Goal: Check status: Check status

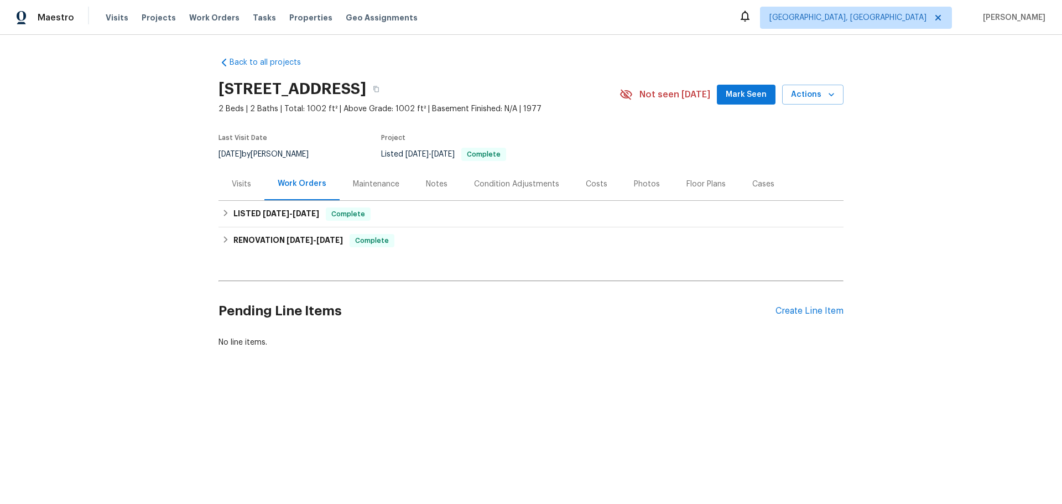
click at [739, 168] on div "Cases" at bounding box center [763, 184] width 49 height 33
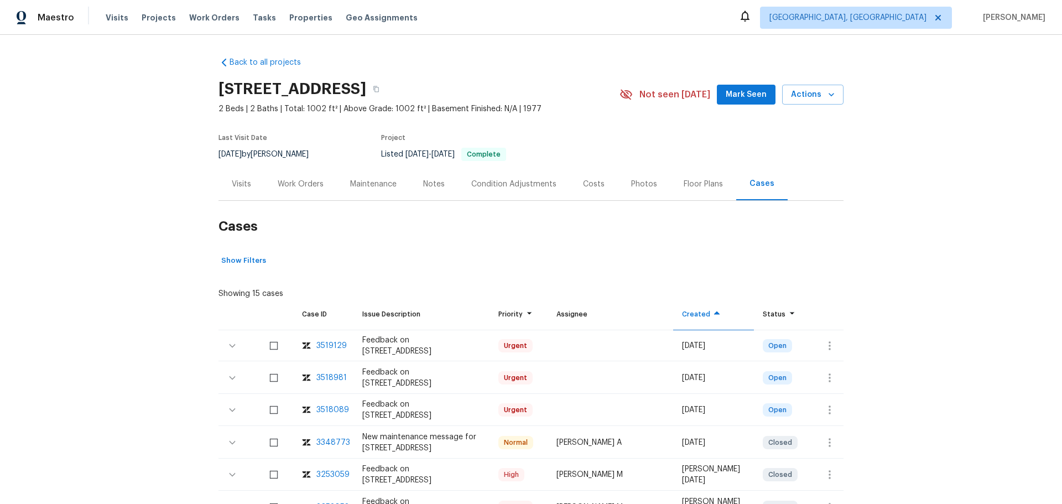
click at [316, 340] on div "3519129" at bounding box center [331, 345] width 30 height 11
click at [244, 168] on div "Visits" at bounding box center [242, 184] width 46 height 33
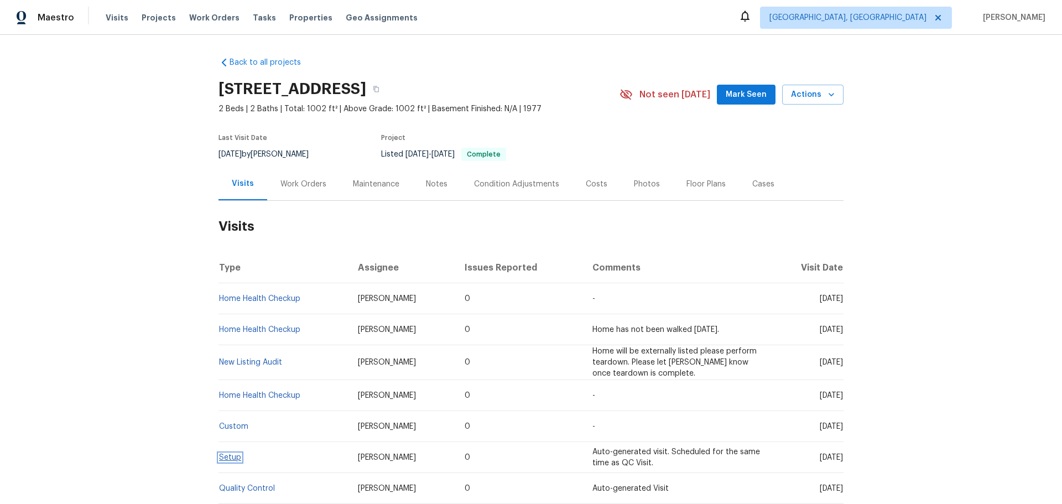
click at [231, 454] on link "Setup" at bounding box center [230, 458] width 22 height 8
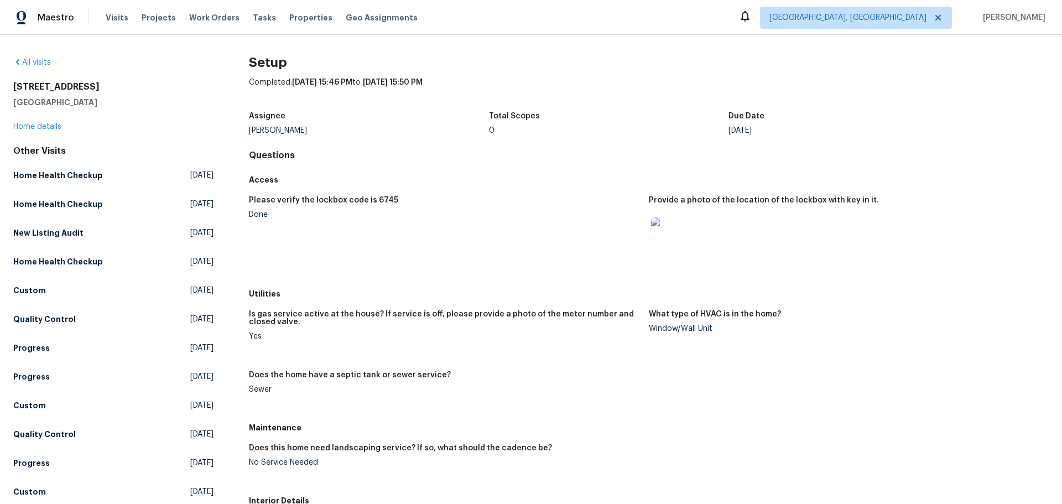
click at [666, 217] on img at bounding box center [668, 234] width 35 height 35
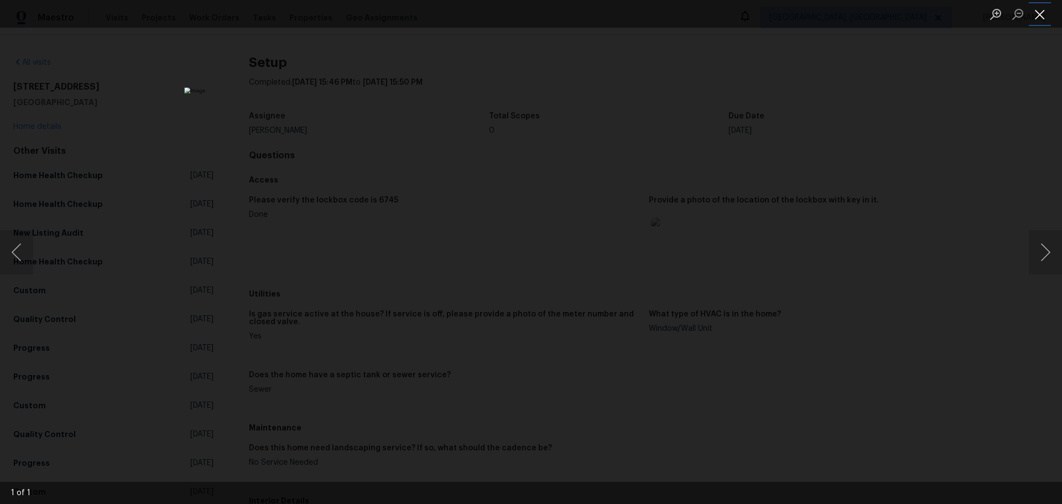
click at [1040, 18] on button "Close lightbox" at bounding box center [1040, 13] width 22 height 19
